Goal: Task Accomplishment & Management: Manage account settings

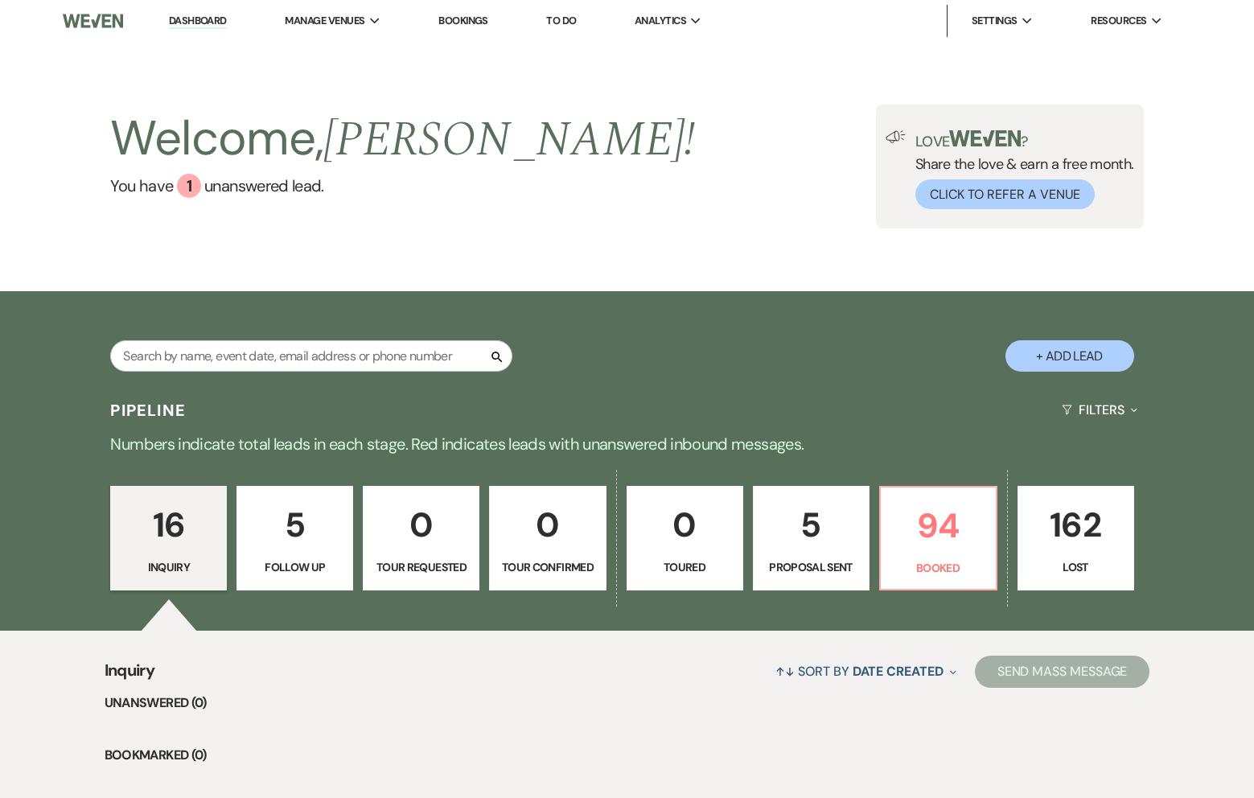
click at [1059, 523] on p "162" at bounding box center [1076, 525] width 96 height 54
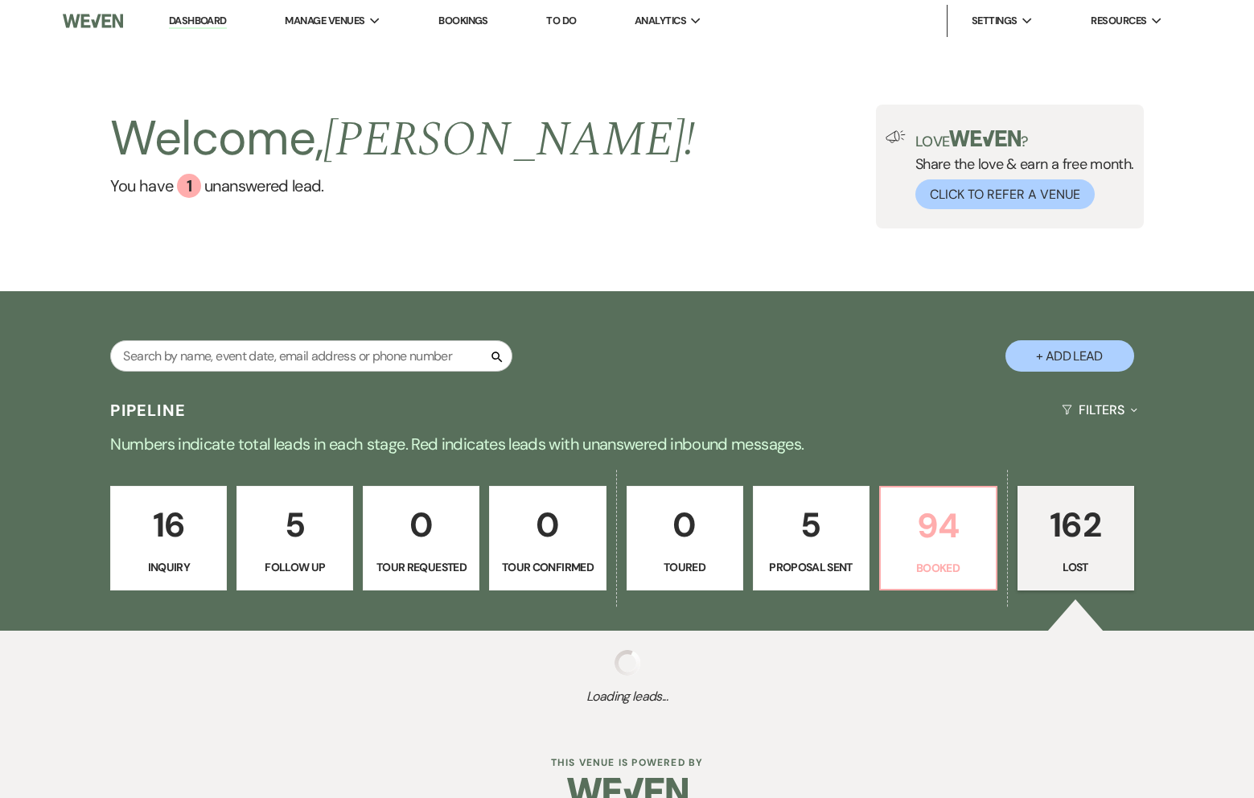
click at [938, 544] on p "94" at bounding box center [938, 526] width 96 height 54
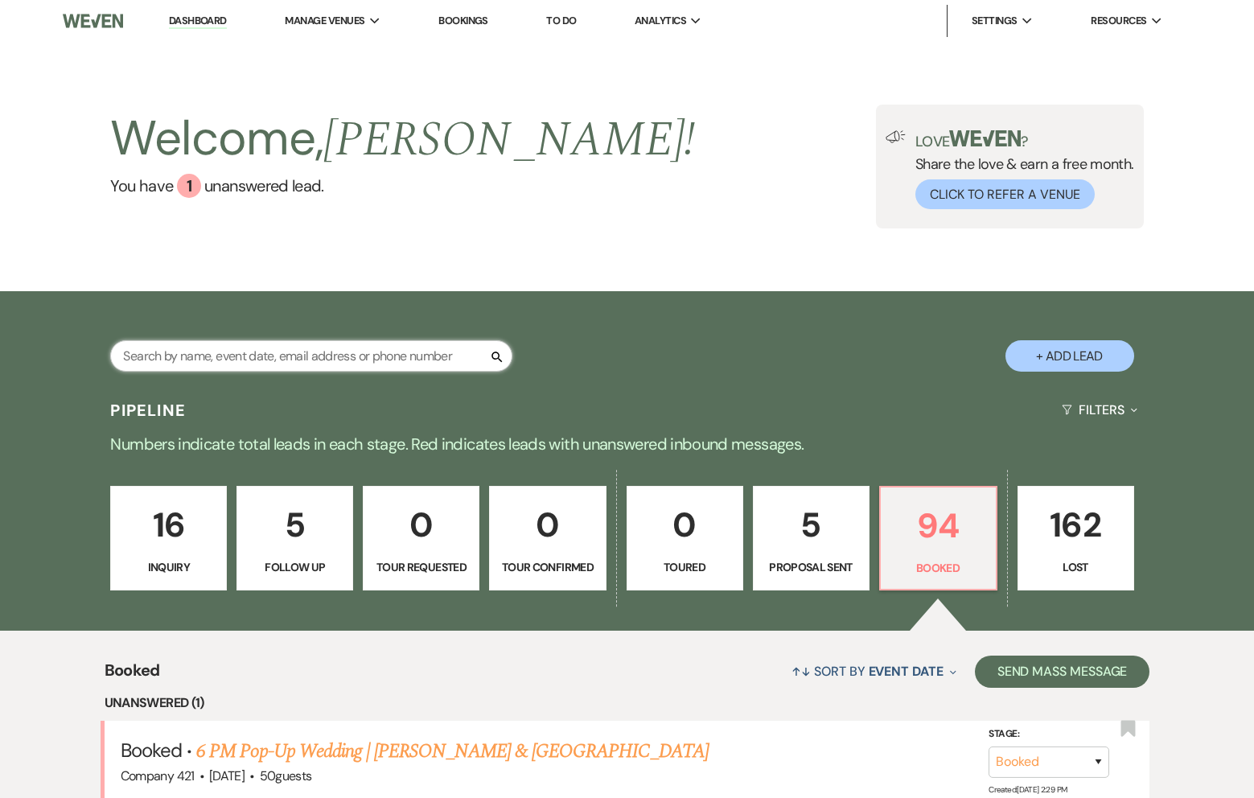
click at [432, 352] on input "text" at bounding box center [311, 355] width 402 height 31
type input "vendor"
select select "8"
select select "2"
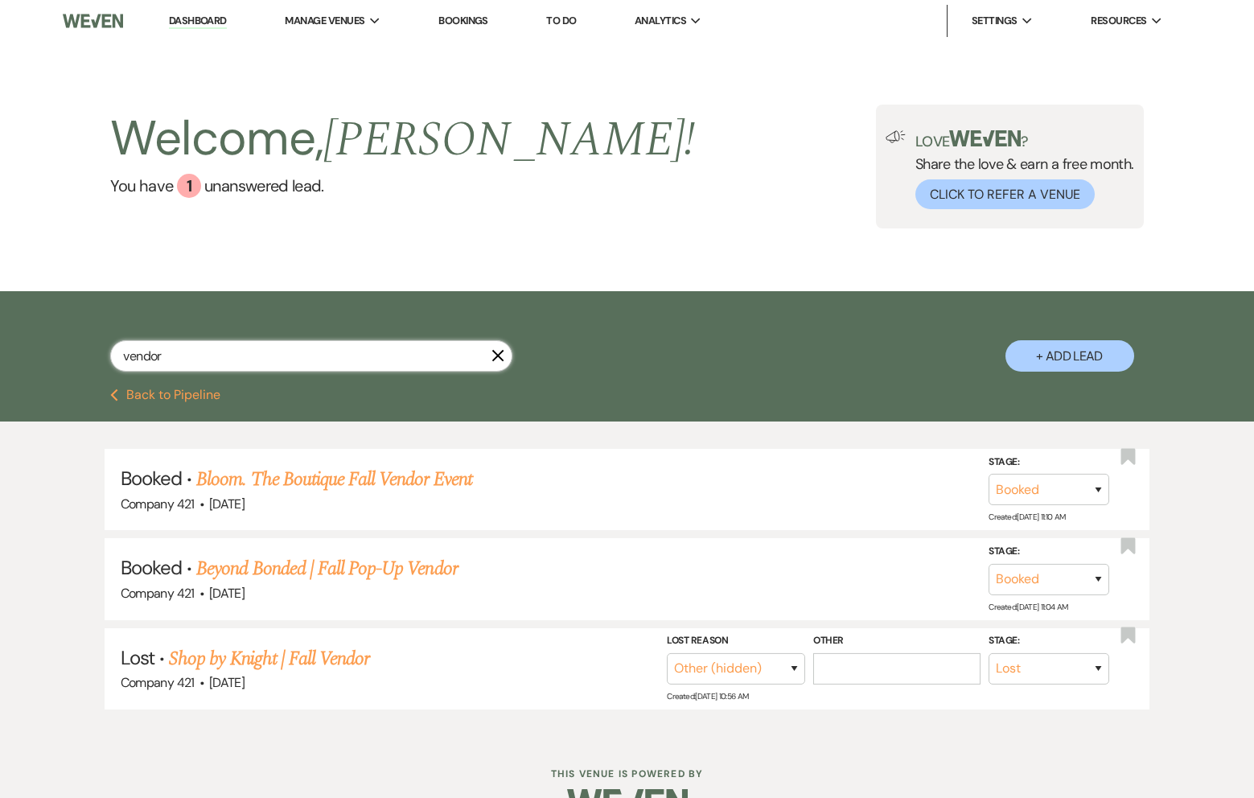
type input "vendor"
click at [357, 471] on link "Bloom. The Boutique Fall Vendor Event" at bounding box center [333, 479] width 275 height 29
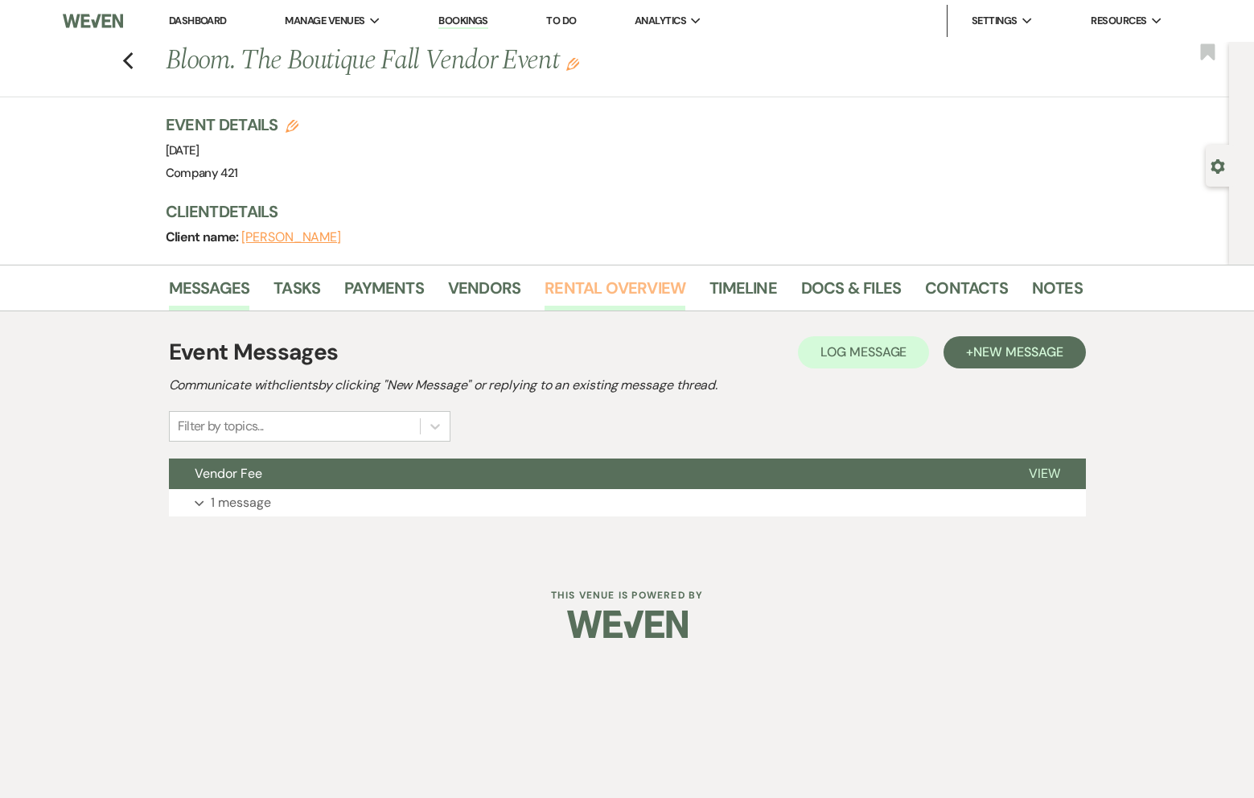
click at [589, 291] on link "Rental Overview" at bounding box center [614, 292] width 141 height 35
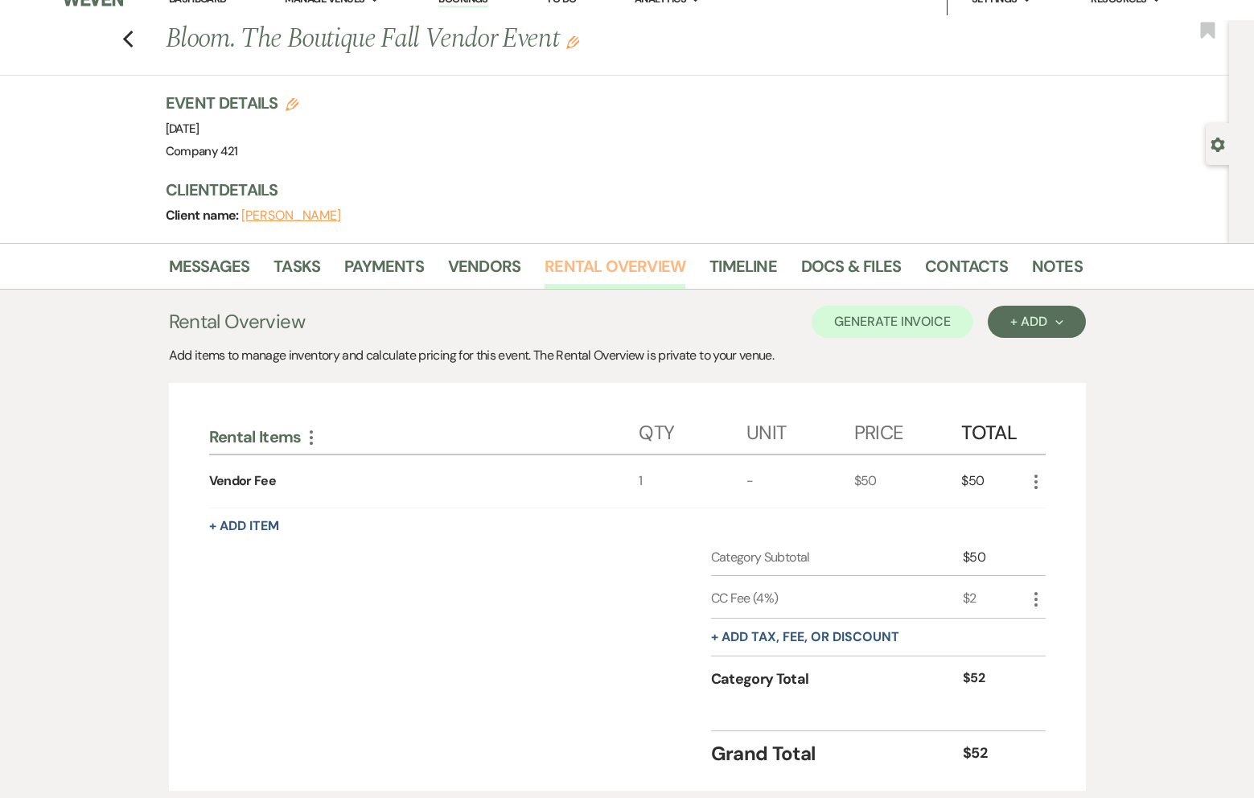
scroll to position [18, 0]
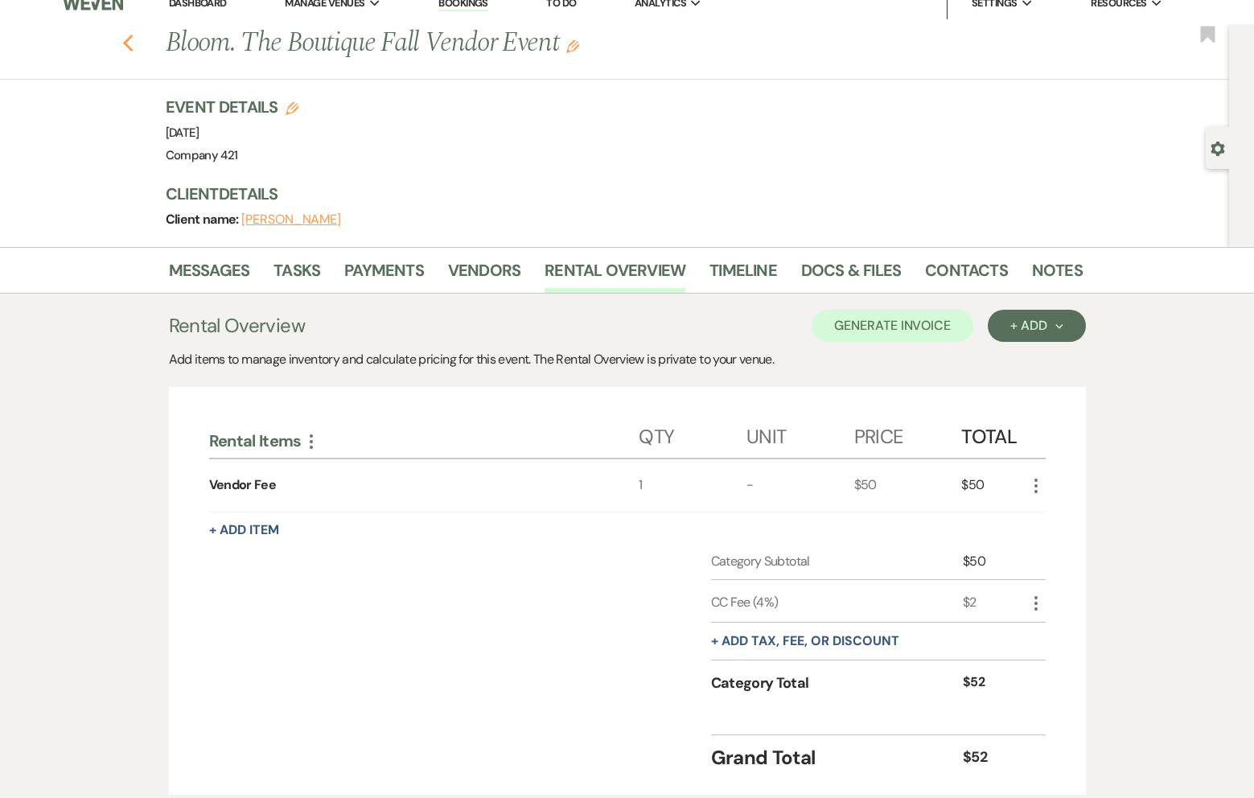
click at [129, 41] on icon "Previous" at bounding box center [128, 43] width 12 height 19
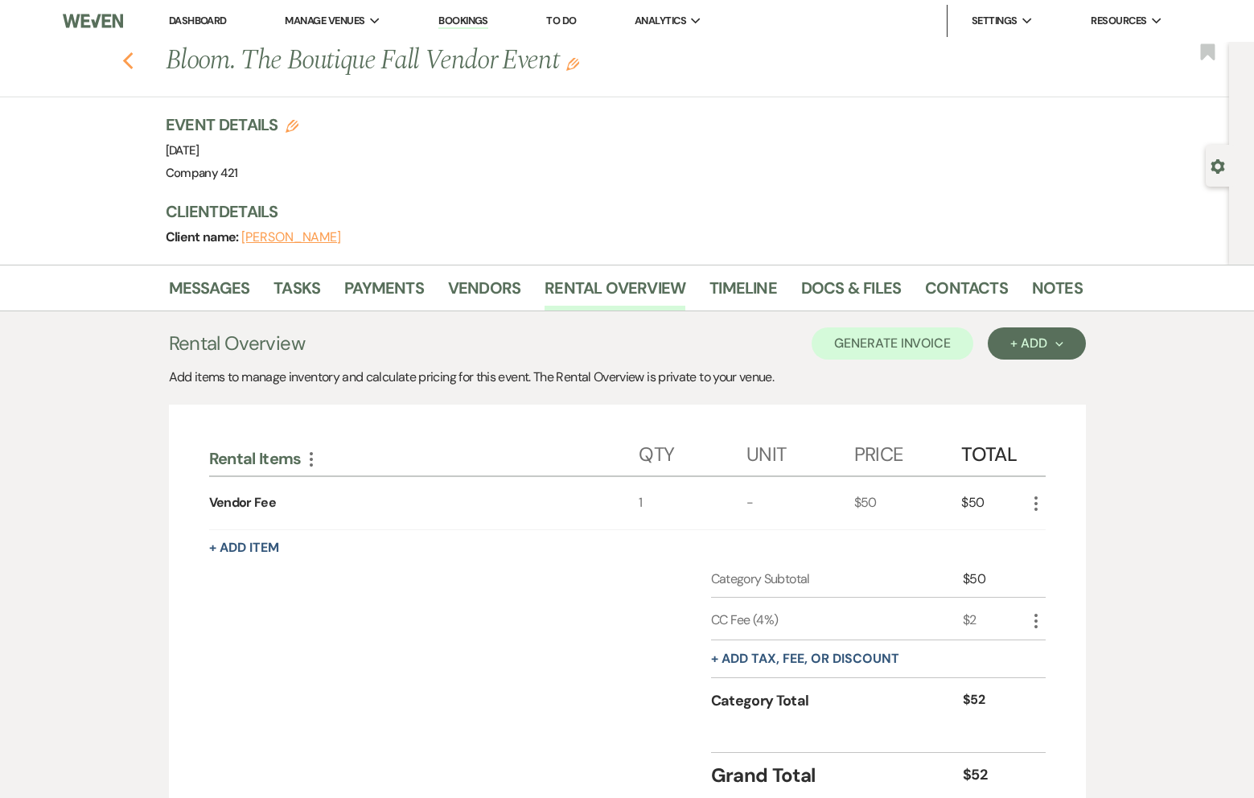
select select "8"
select select "2"
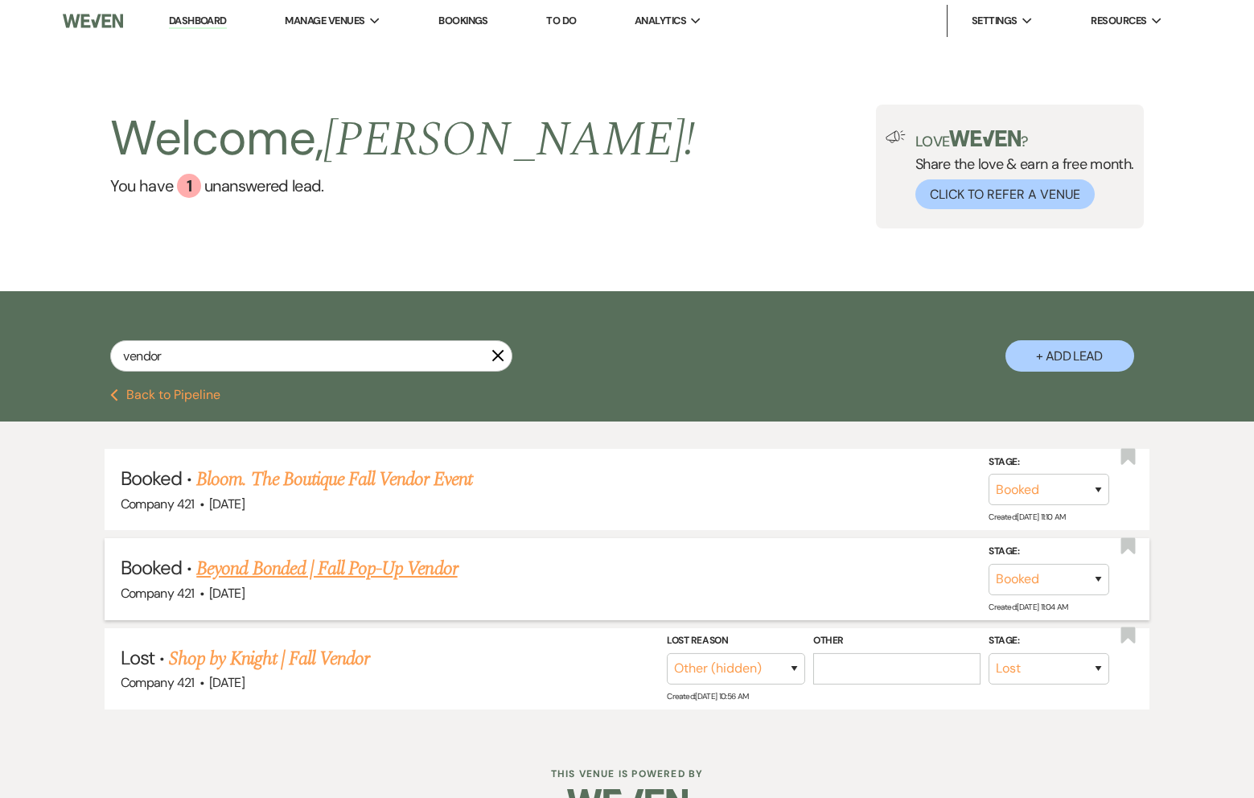
click at [285, 570] on link "Beyond Bonded | Fall Pop-Up Vendor" at bounding box center [326, 568] width 261 height 29
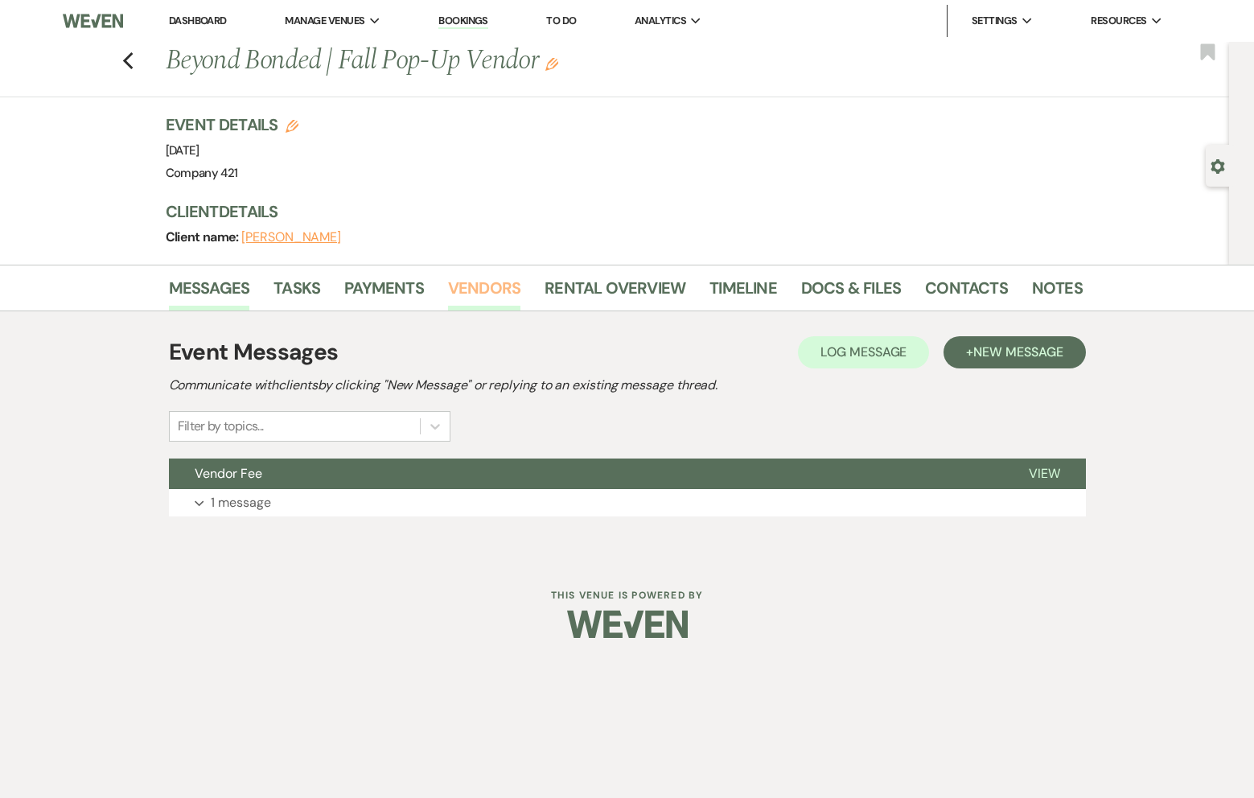
click at [492, 298] on link "Vendors" at bounding box center [484, 292] width 72 height 35
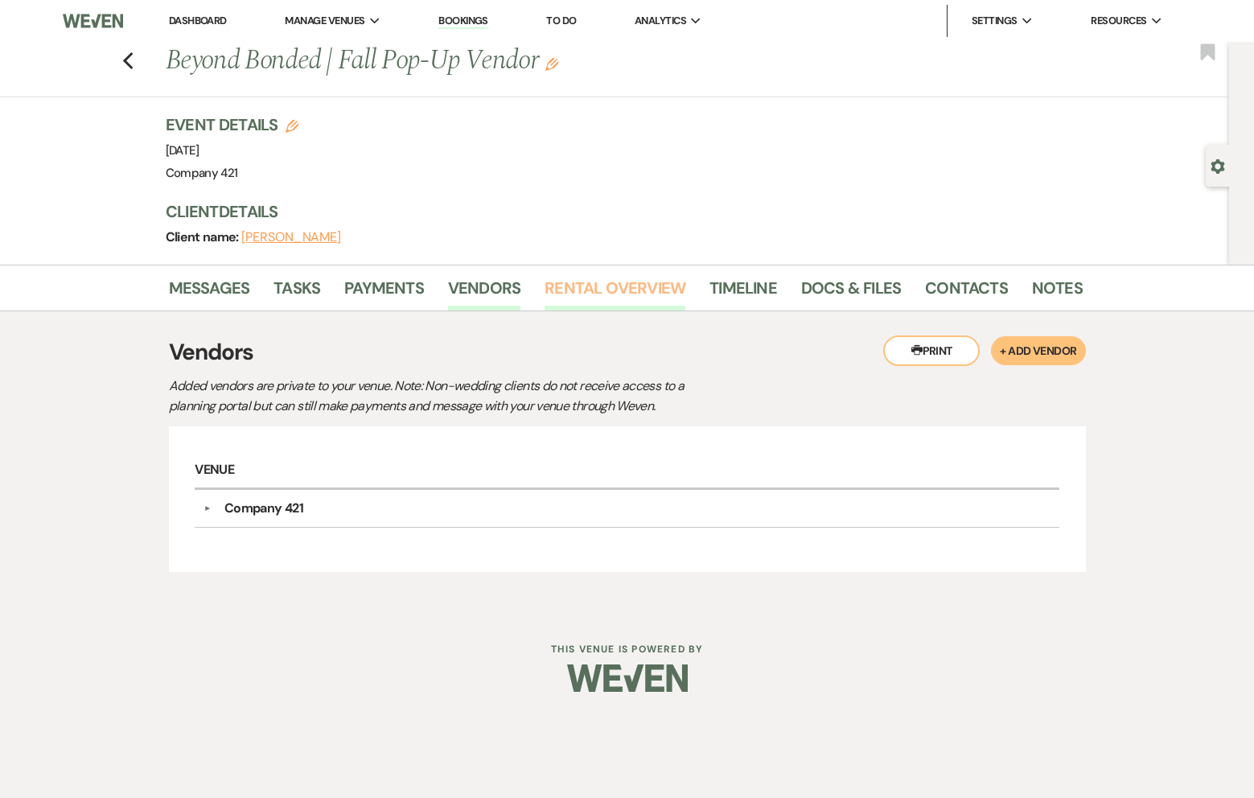
click at [584, 287] on link "Rental Overview" at bounding box center [614, 292] width 141 height 35
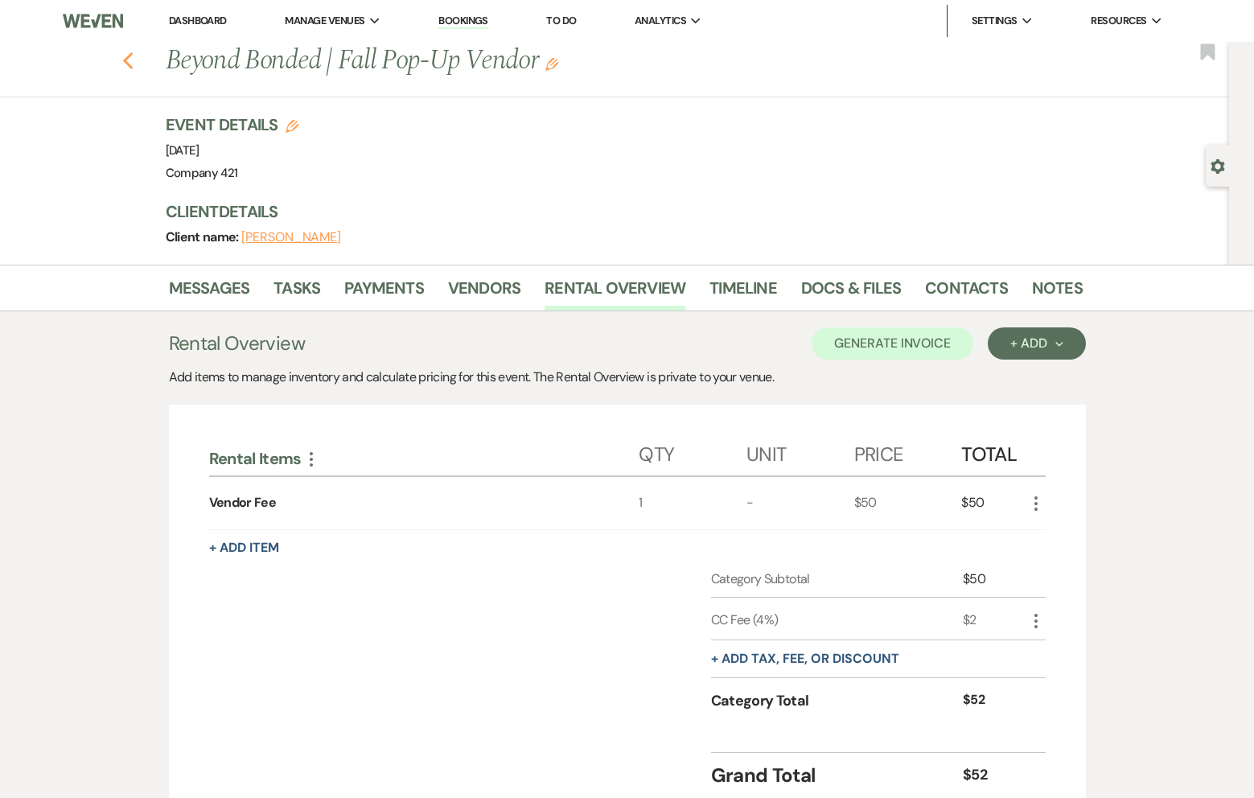
click at [133, 70] on icon "Previous" at bounding box center [128, 60] width 12 height 19
select select "8"
select select "2"
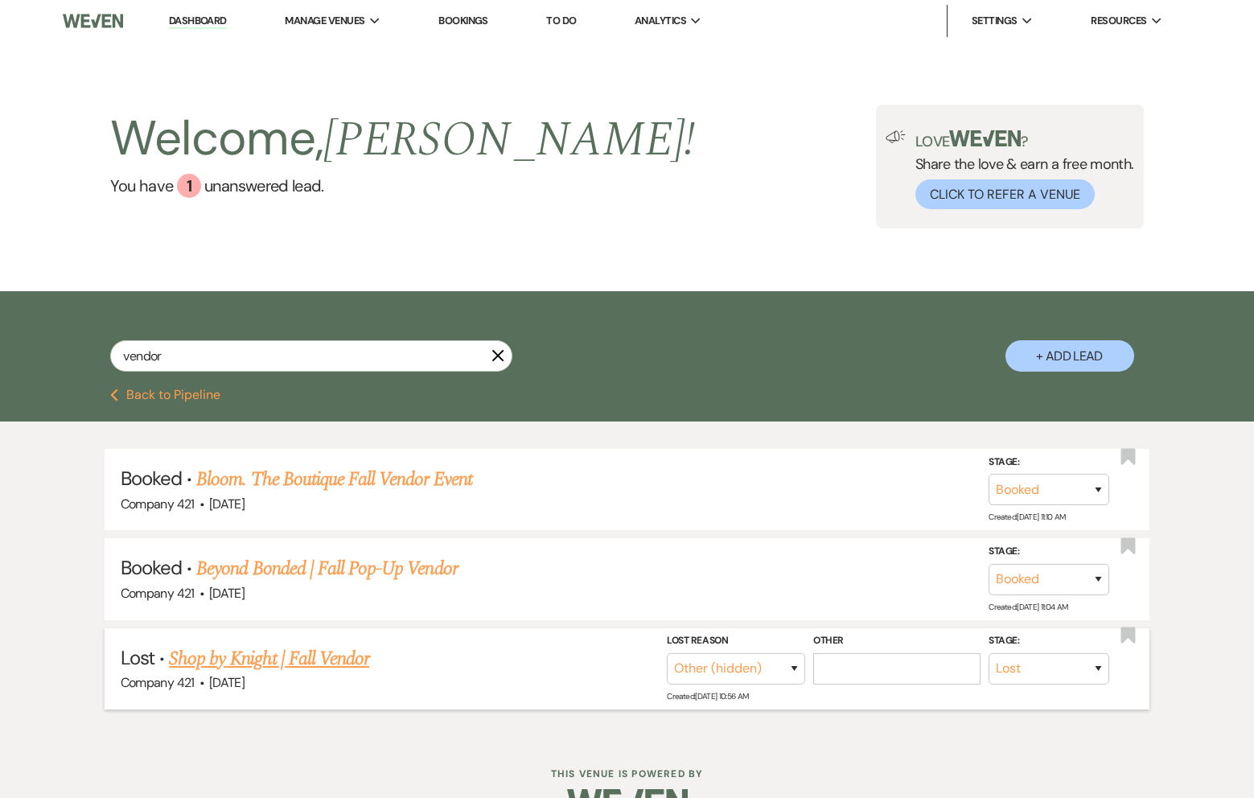
click at [247, 665] on link "Shop by Knight | Fall Vendor" at bounding box center [269, 658] width 200 height 29
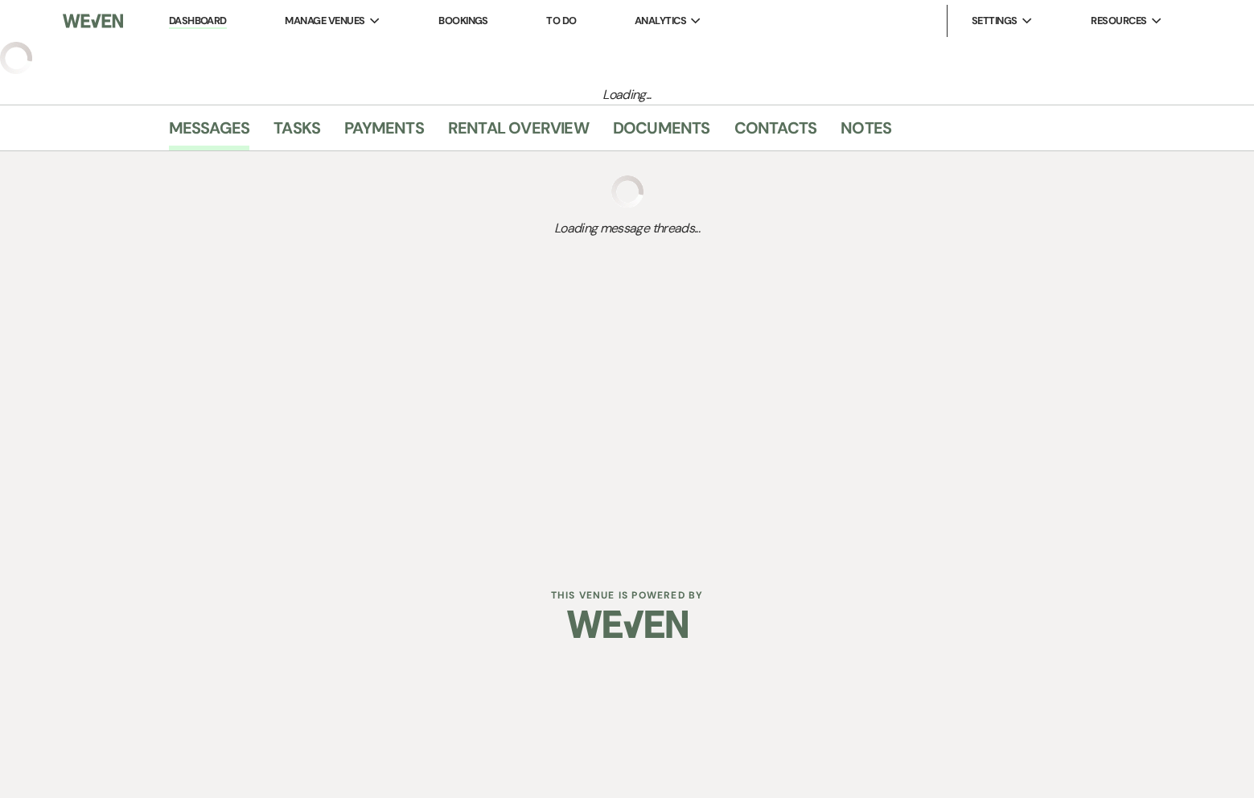
select select "8"
select select "2"
select select "24"
select select "13"
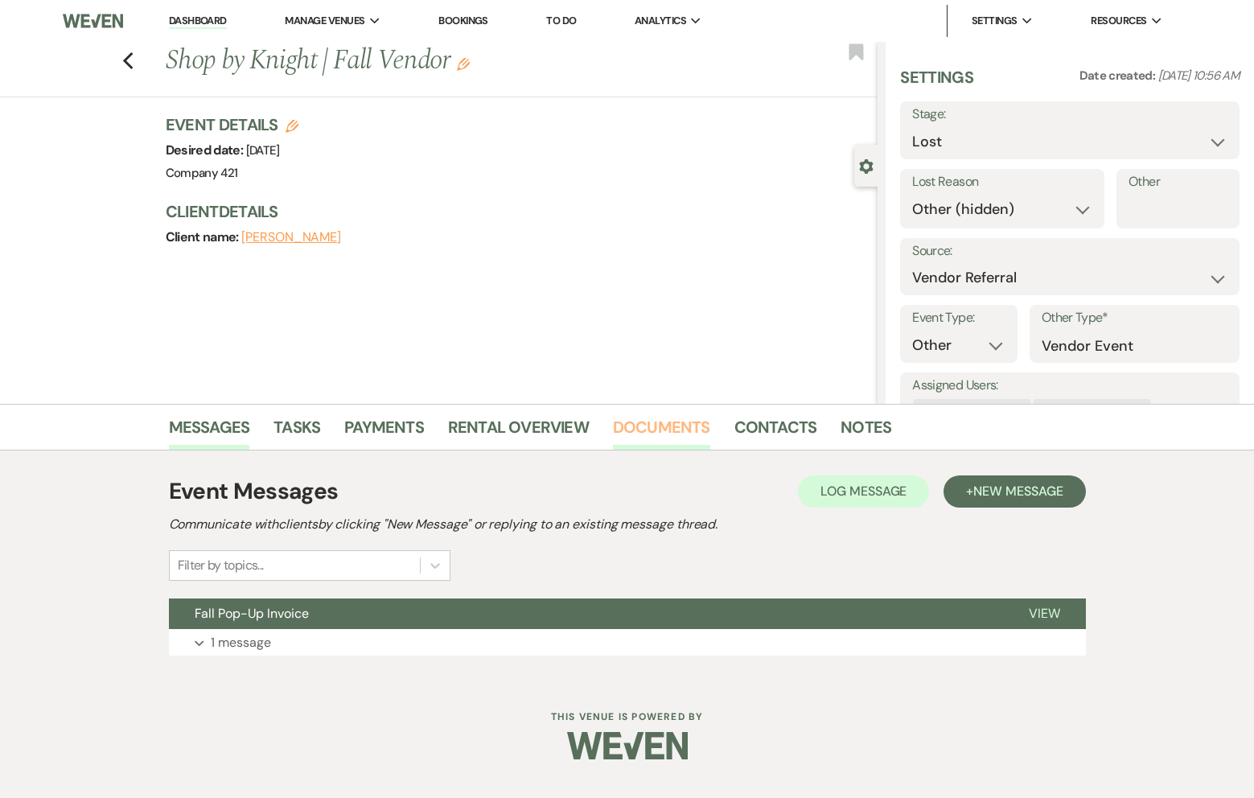
click at [682, 425] on link "Documents" at bounding box center [661, 431] width 97 height 35
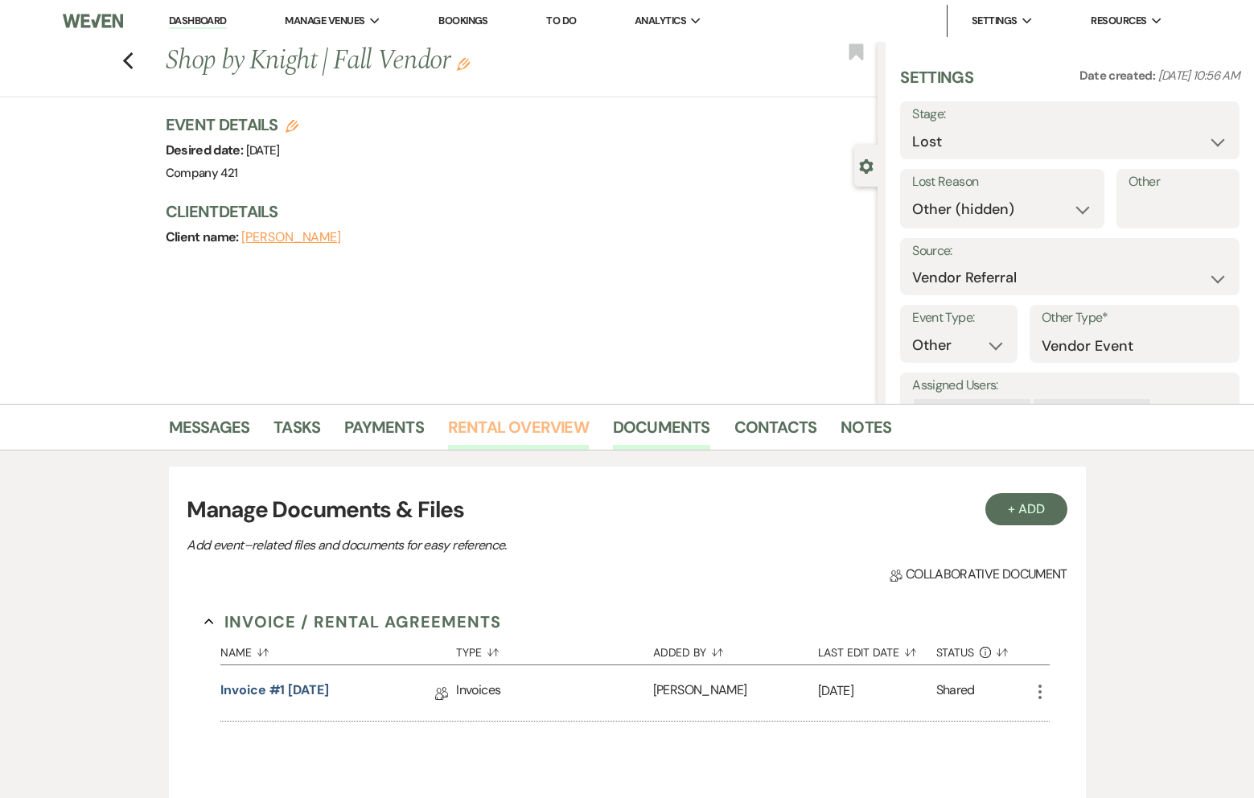
click at [528, 418] on link "Rental Overview" at bounding box center [518, 431] width 141 height 35
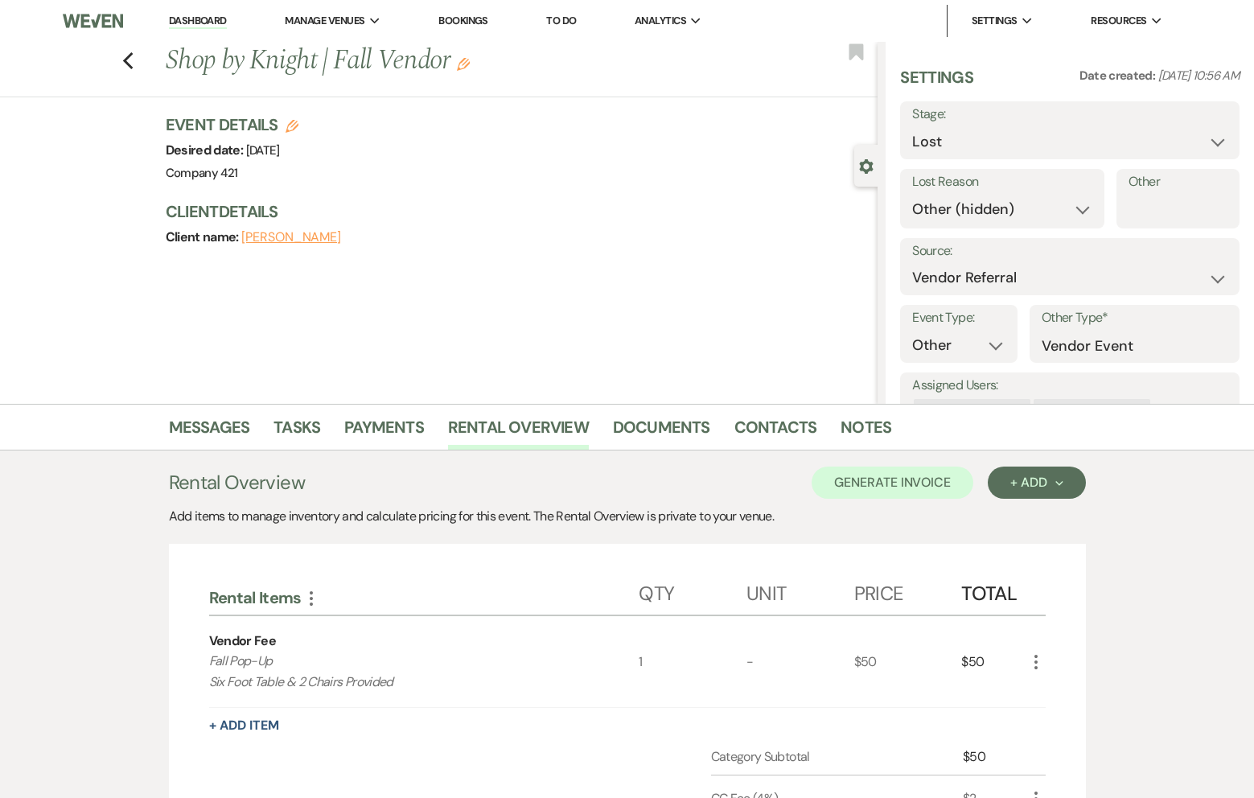
drag, startPoint x: 408, startPoint y: 682, endPoint x: 207, endPoint y: 682, distance: 200.2
click at [207, 682] on div "Rental Items More Qty Unit Price Total Vendor Fee Fall Pop-Up Six Foot Table & …" at bounding box center [627, 767] width 917 height 446
copy p "Six Foot Table & 2 Chairs Provided"
